Goal: Task Accomplishment & Management: Use online tool/utility

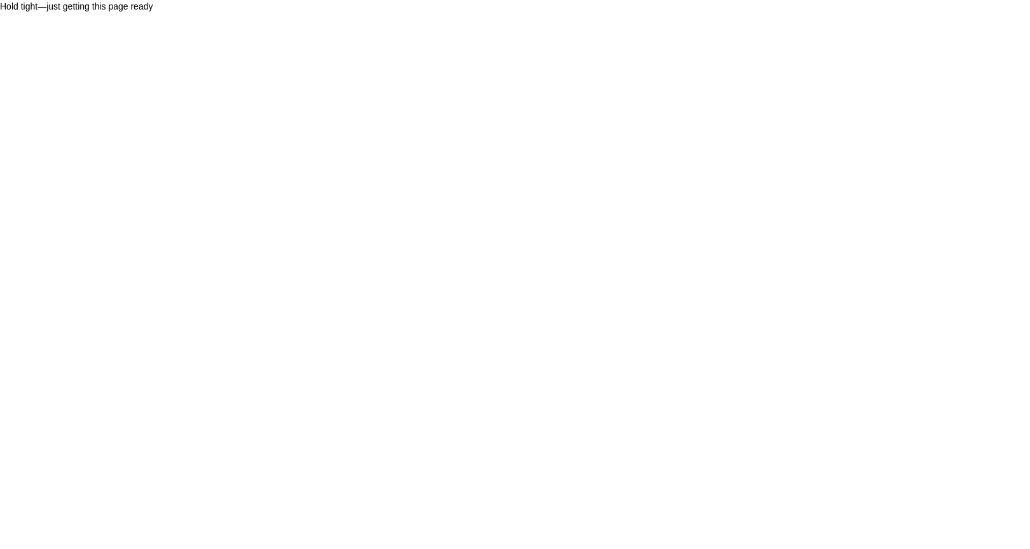
click at [268, 182] on body "Hold tight—just getting this page ready" at bounding box center [515, 274] width 1030 height 549
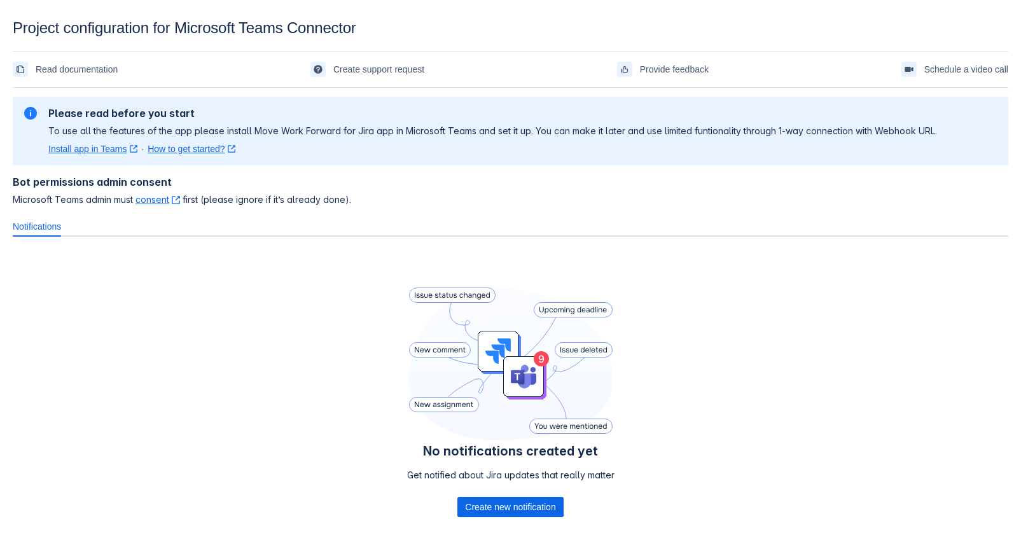
click at [558, 109] on h2 "Please read before you start" at bounding box center [492, 113] width 888 height 13
